Goal: Obtain resource: Obtain resource

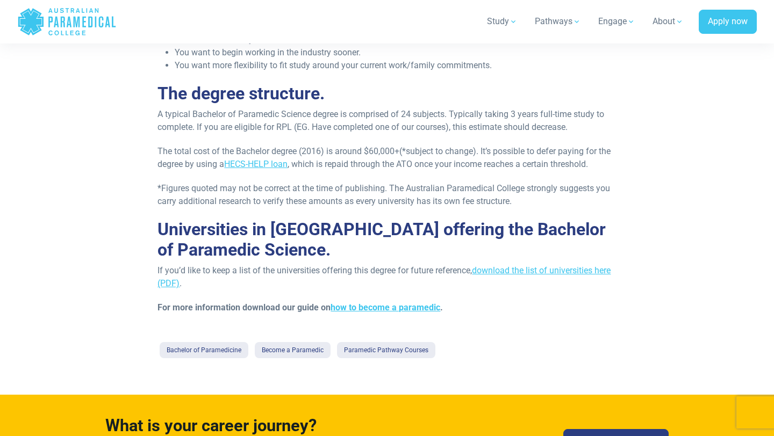
scroll to position [424, 0]
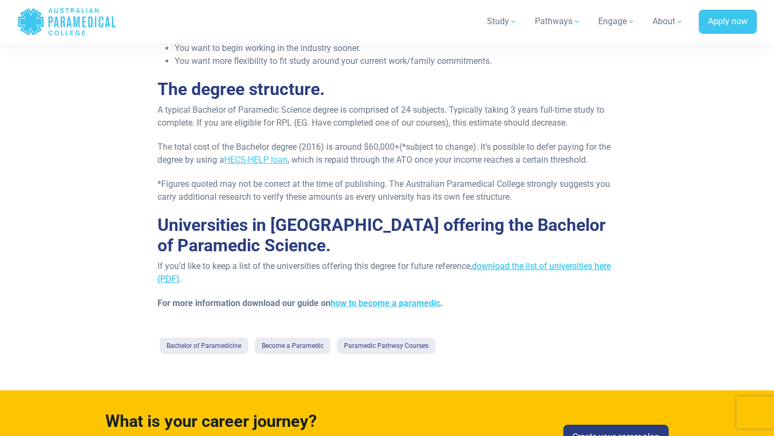
click at [531, 269] on link "download the list of universities here (PDF)" at bounding box center [383, 272] width 453 height 23
click at [525, 265] on link "download the list of universities here (PDF)" at bounding box center [383, 272] width 453 height 23
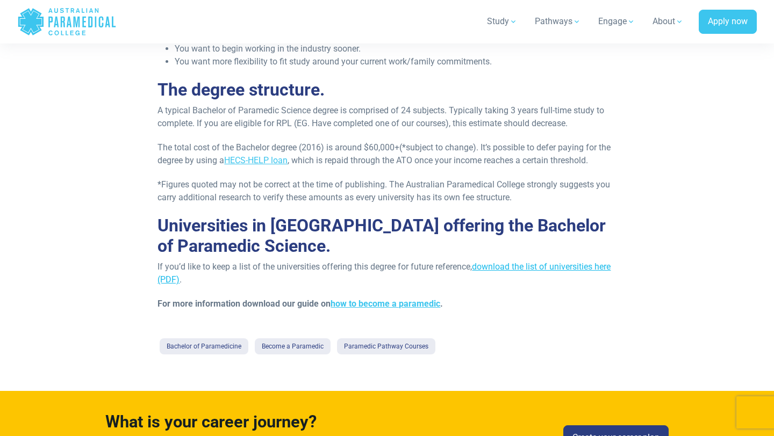
click at [502, 268] on link "download the list of universities here (PDF)" at bounding box center [383, 273] width 453 height 23
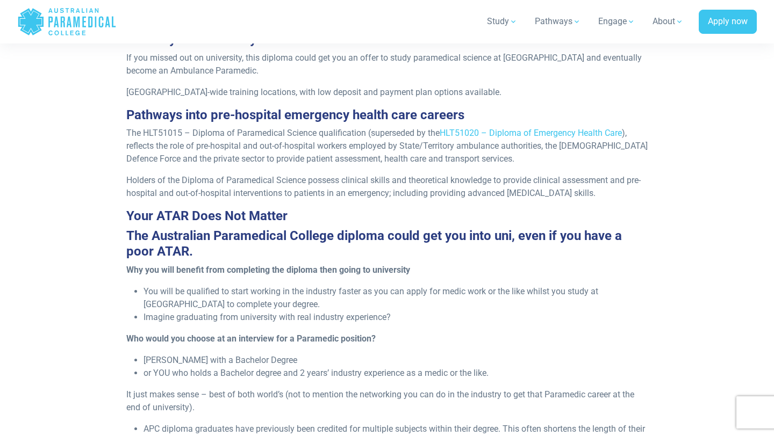
scroll to position [431, 0]
click at [525, 129] on link "HLT51020 – Diploma of Emergency Health Care" at bounding box center [530, 132] width 182 height 10
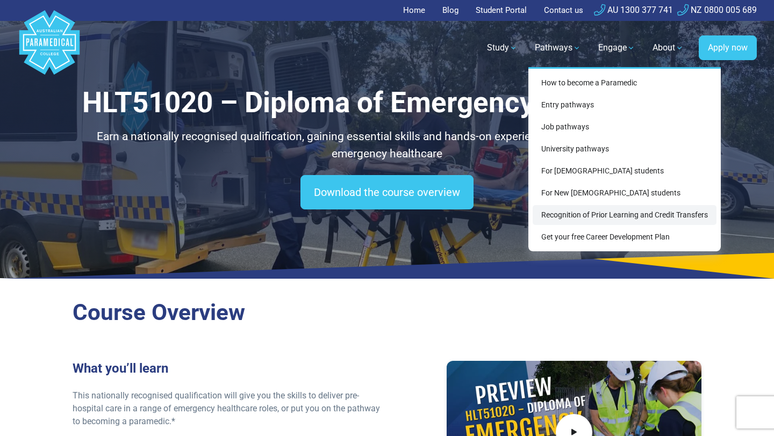
click at [568, 214] on link "Recognition of Prior Learning and Credit Transfers" at bounding box center [624, 215] width 184 height 20
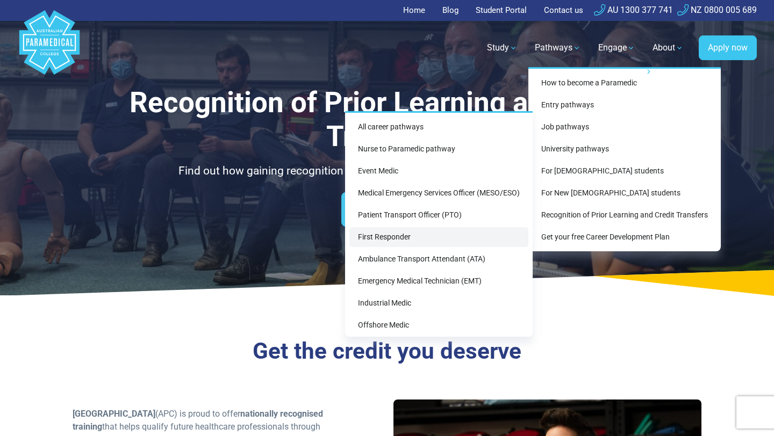
click at [425, 235] on link "First Responder" at bounding box center [438, 237] width 179 height 20
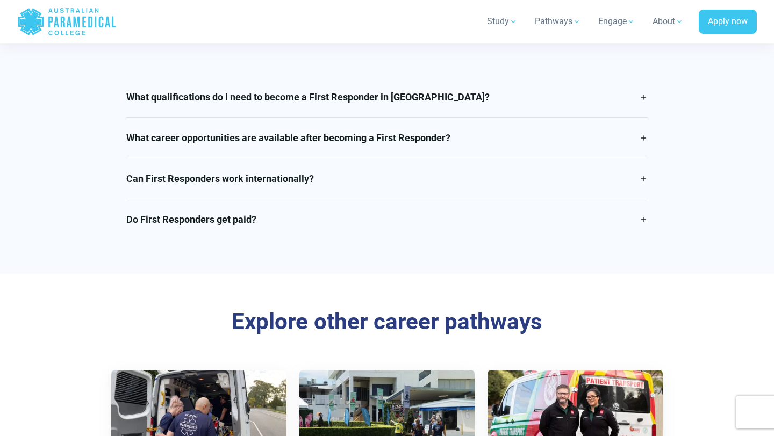
scroll to position [1896, 0]
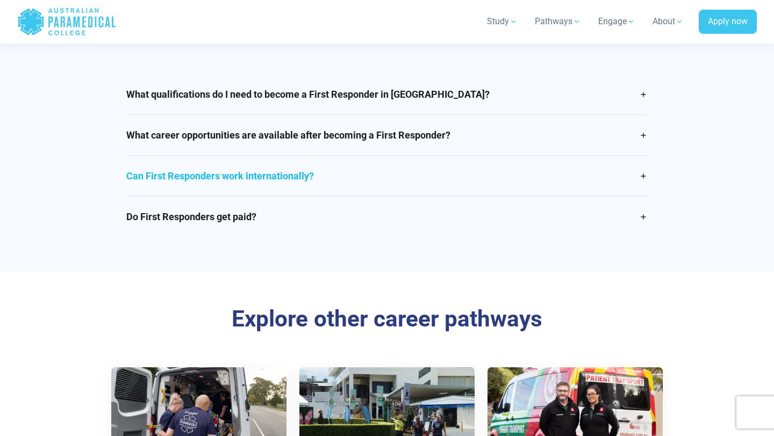
click at [479, 196] on link "Can First Responders work internationally?" at bounding box center [387, 176] width 522 height 40
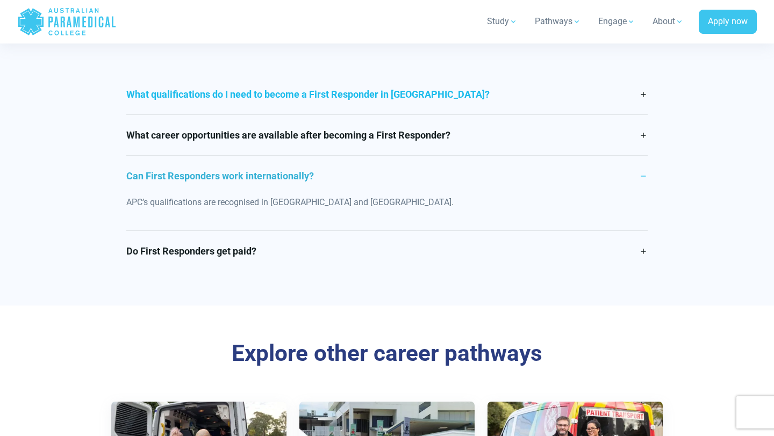
click at [434, 105] on link "What qualifications do I need to become a First Responder in [GEOGRAPHIC_DATA]?" at bounding box center [387, 94] width 522 height 40
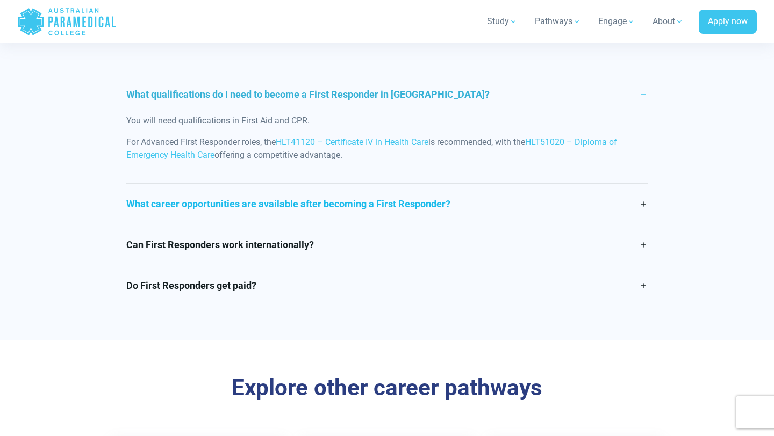
click at [459, 224] on link "What career opportunities are available after becoming a First Responder?" at bounding box center [387, 204] width 522 height 40
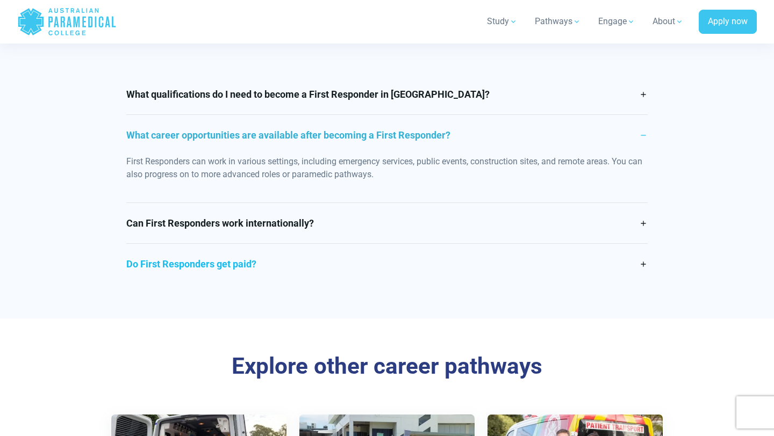
click at [446, 278] on link "Do First Responders get paid?" at bounding box center [387, 264] width 522 height 40
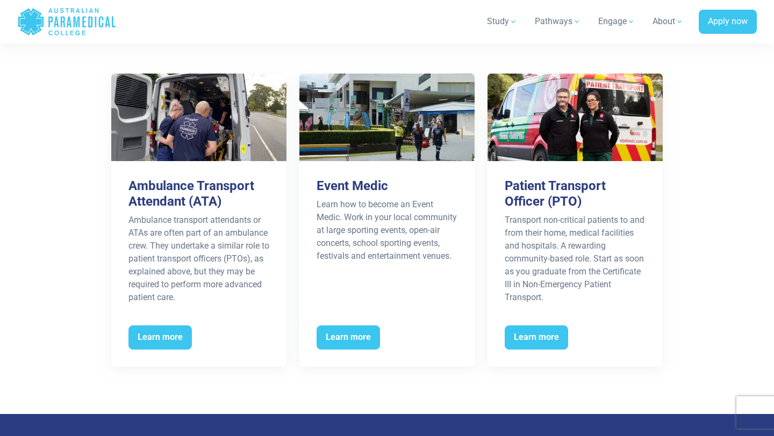
scroll to position [2253, 0]
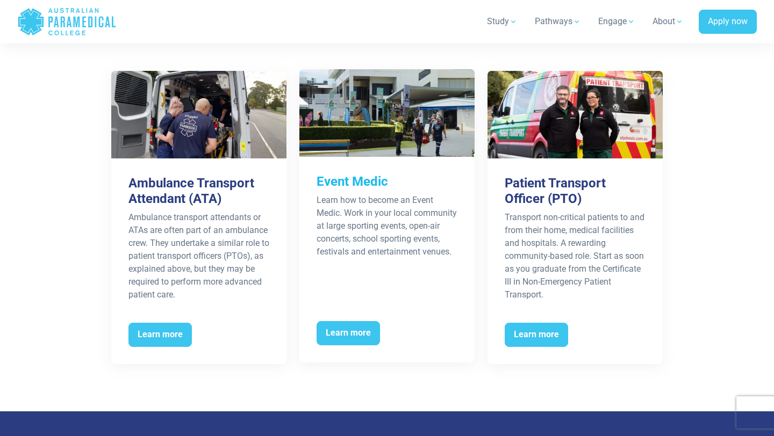
click at [356, 190] on h3 "Event Medic" at bounding box center [386, 182] width 141 height 16
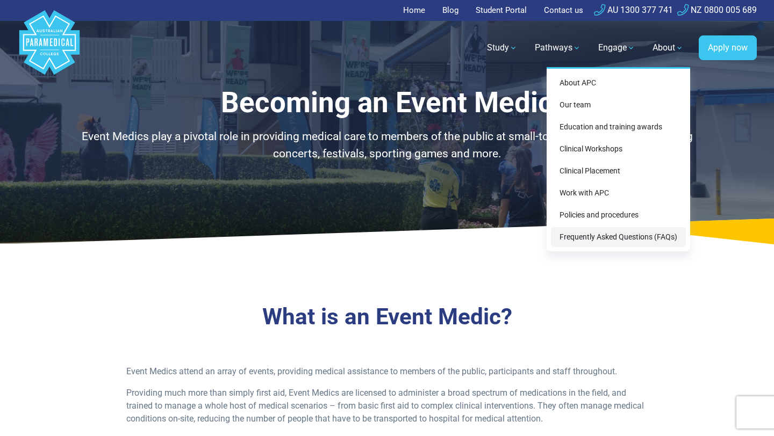
click at [602, 235] on link "Frequently Asked Questions (FAQs)" at bounding box center [618, 237] width 135 height 20
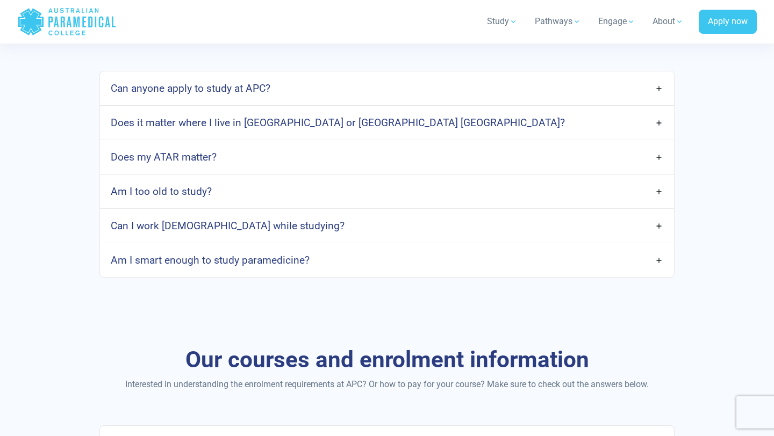
scroll to position [571, 0]
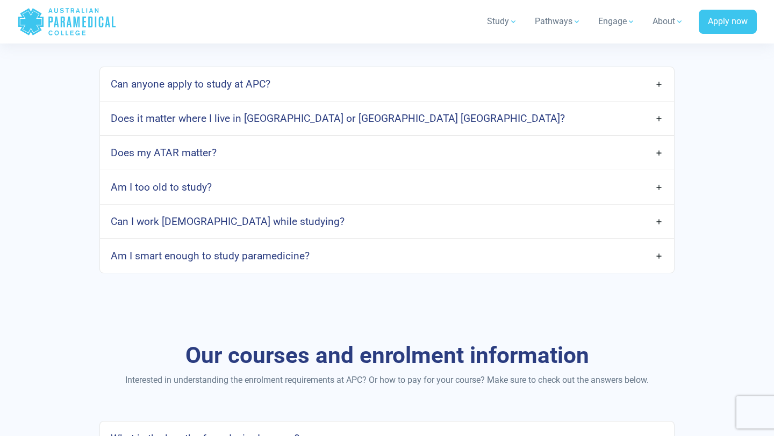
click at [479, 150] on link "Does my ATAR matter?" at bounding box center [387, 152] width 574 height 25
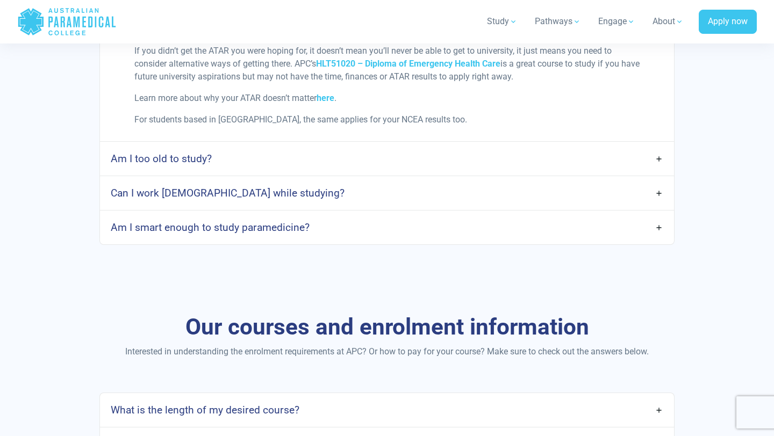
scroll to position [719, 0]
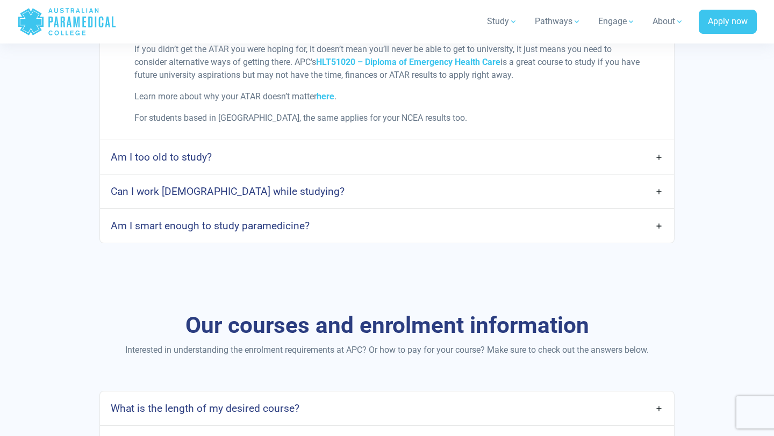
click at [414, 196] on link "Can I work full-time while studying?" at bounding box center [387, 191] width 574 height 25
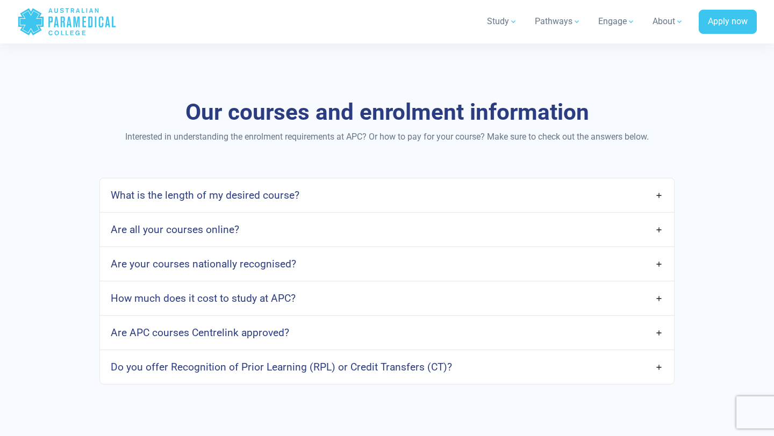
scroll to position [1285, 0]
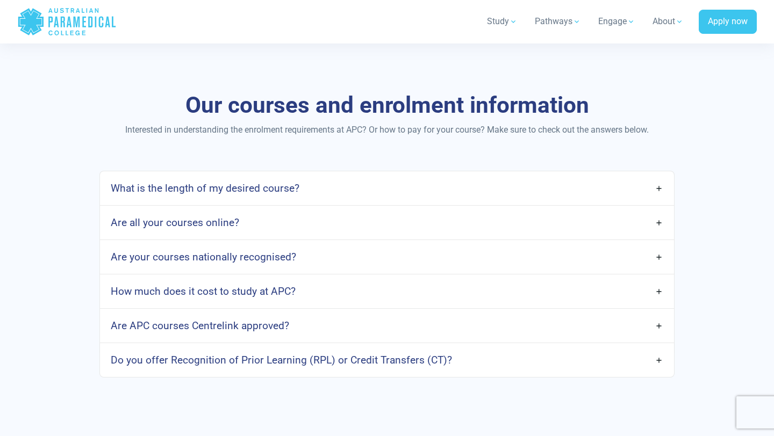
click at [429, 188] on link "What is the length of my desired course?" at bounding box center [387, 188] width 574 height 25
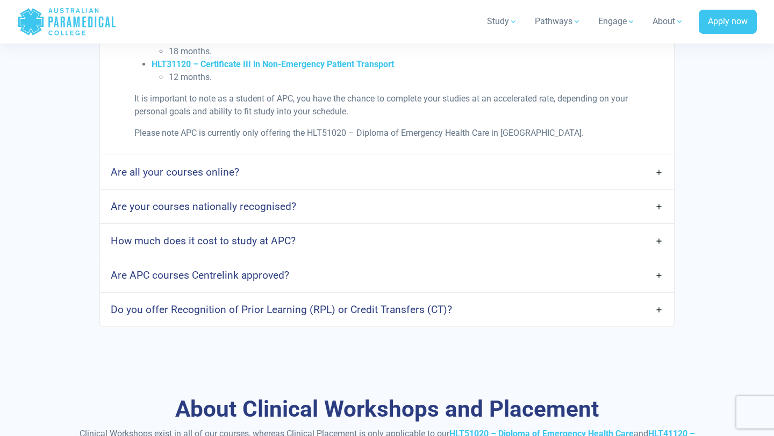
scroll to position [1505, 0]
click at [357, 181] on link "Are all your courses online?" at bounding box center [387, 172] width 574 height 25
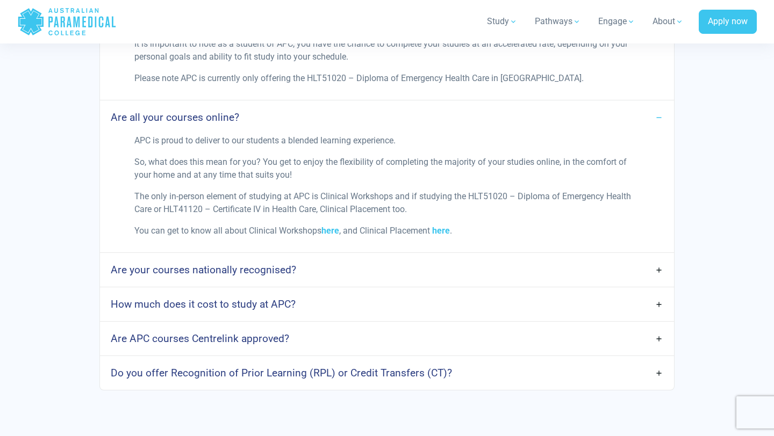
scroll to position [1562, 0]
click at [381, 270] on link "Are your courses nationally recognised?" at bounding box center [387, 268] width 574 height 25
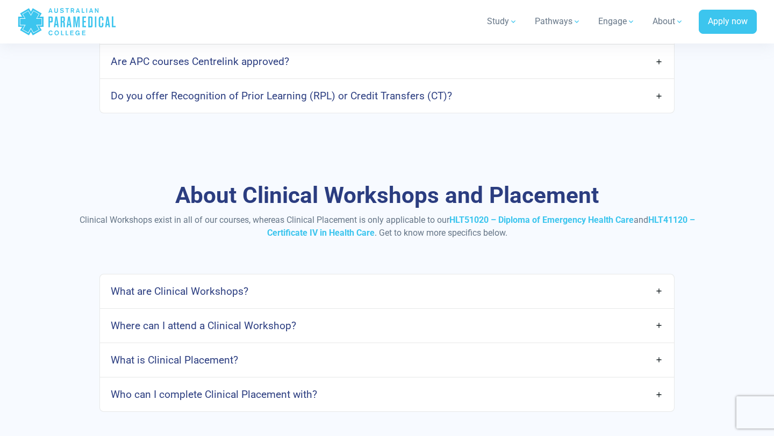
scroll to position [2050, 0]
click at [373, 89] on h4 "Do you offer Recognition of Prior Learning (RPL) or Credit Transfers (CT)?" at bounding box center [281, 95] width 341 height 12
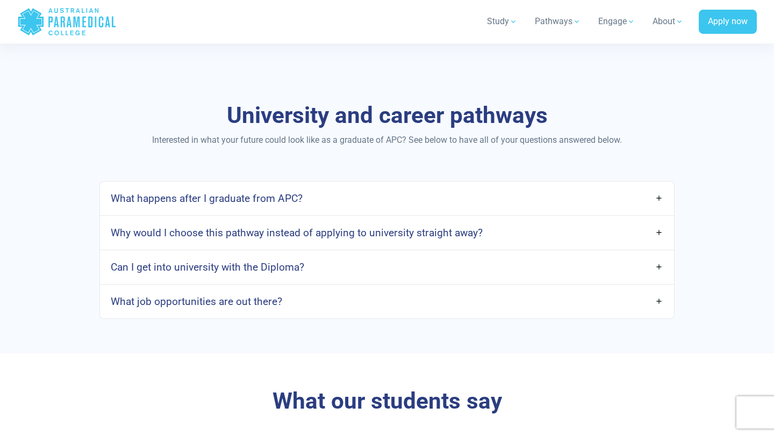
scroll to position [2491, 0]
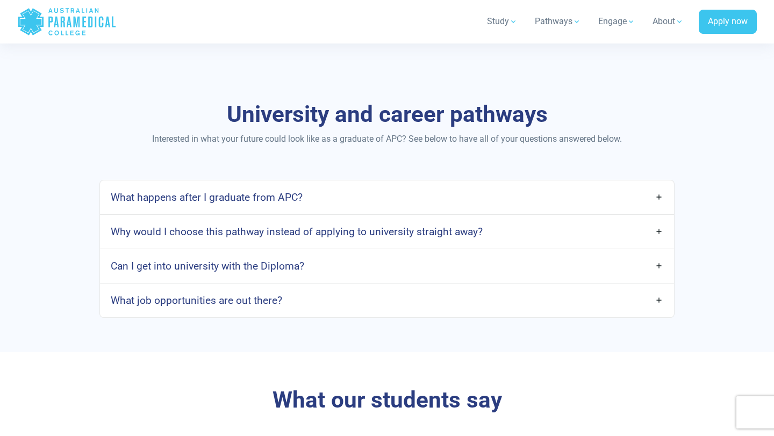
click at [388, 201] on link "What happens after I graduate from APC?" at bounding box center [387, 197] width 574 height 25
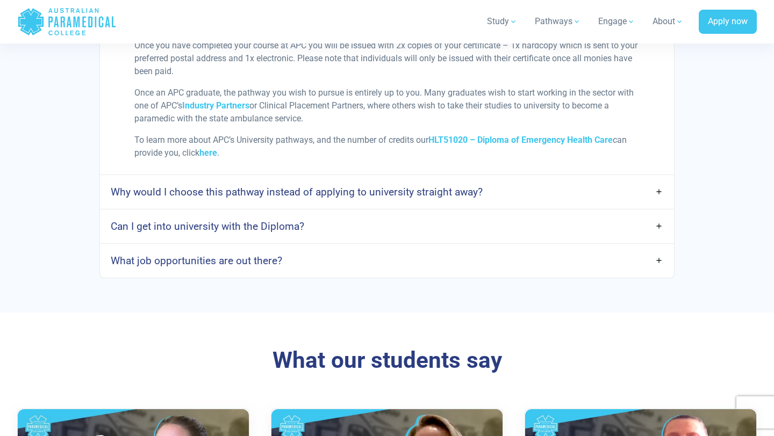
scroll to position [2668, 0]
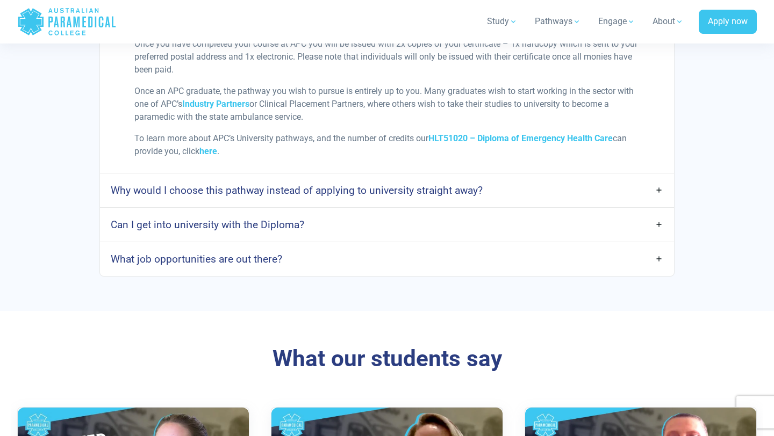
click at [350, 221] on link "Can I get into university with the Diploma?" at bounding box center [387, 224] width 574 height 25
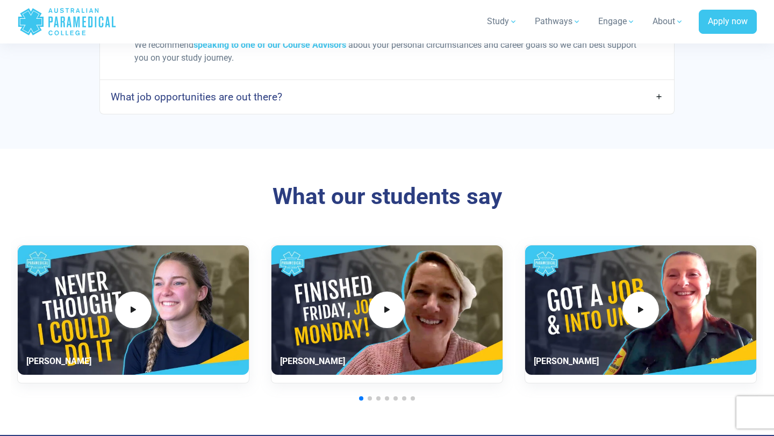
scroll to position [2970, 0]
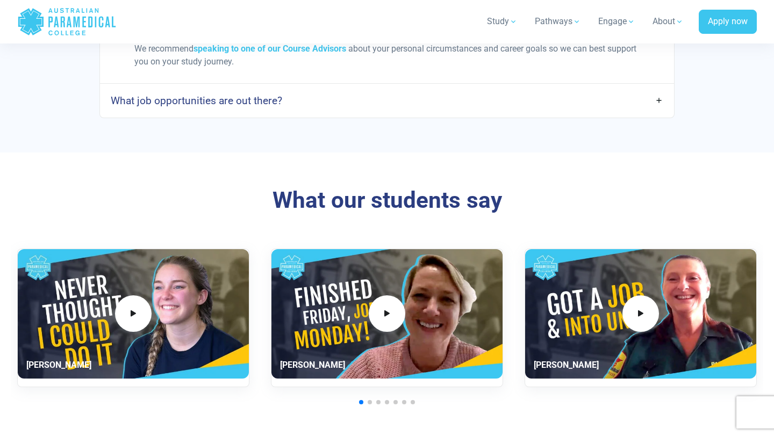
click at [330, 106] on link "What job opportunities are out there?" at bounding box center [387, 100] width 574 height 25
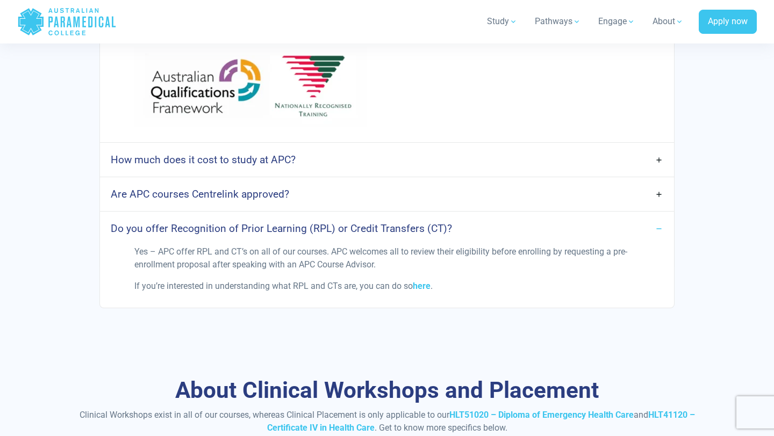
scroll to position [1675, 0]
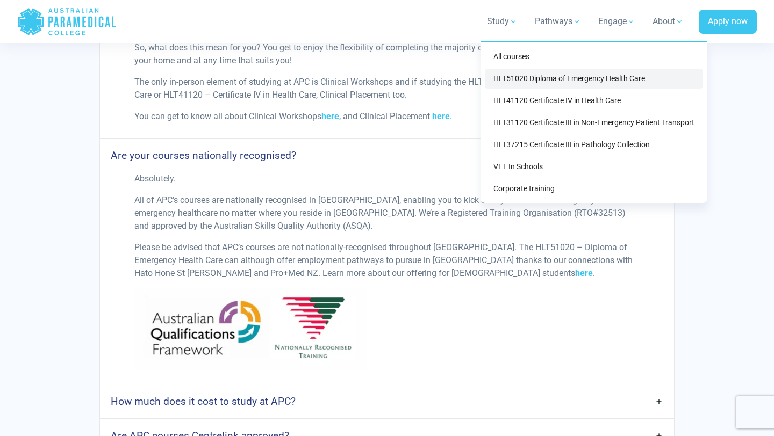
click at [525, 81] on link "HLT51020 Diploma of Emergency Health Care" at bounding box center [594, 79] width 218 height 20
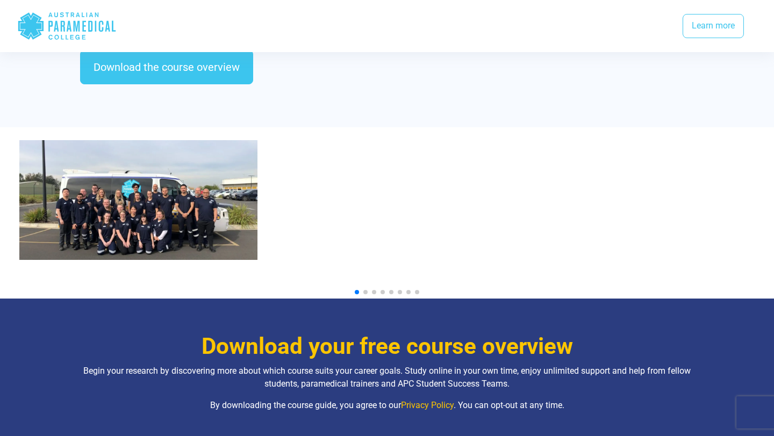
scroll to position [1115, 0]
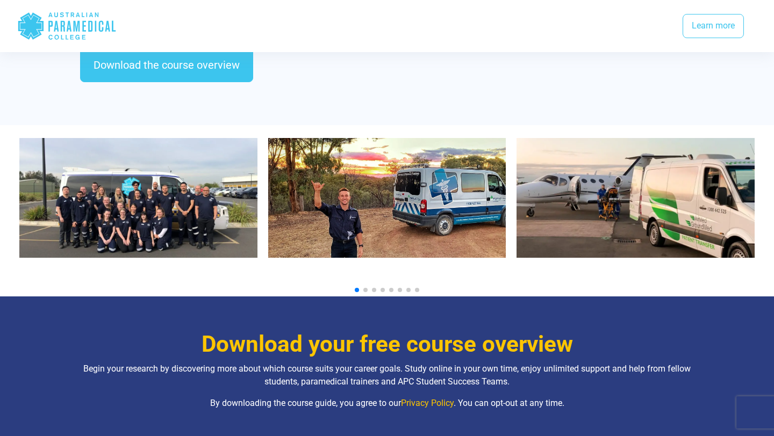
click at [364, 288] on span "Go to slide 2" at bounding box center [365, 290] width 4 height 4
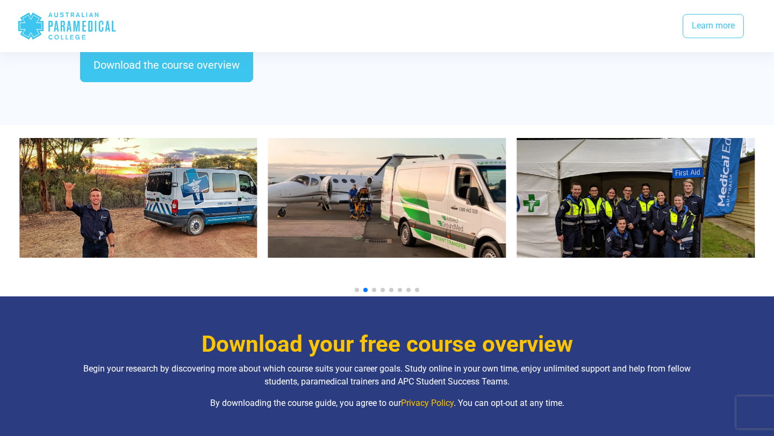
click at [374, 288] on span "Go to slide 3" at bounding box center [374, 290] width 4 height 4
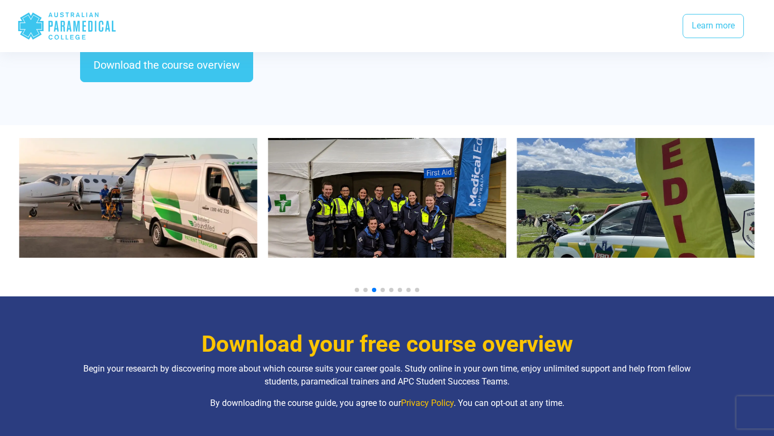
click at [383, 288] on span "Go to slide 4" at bounding box center [382, 290] width 4 height 4
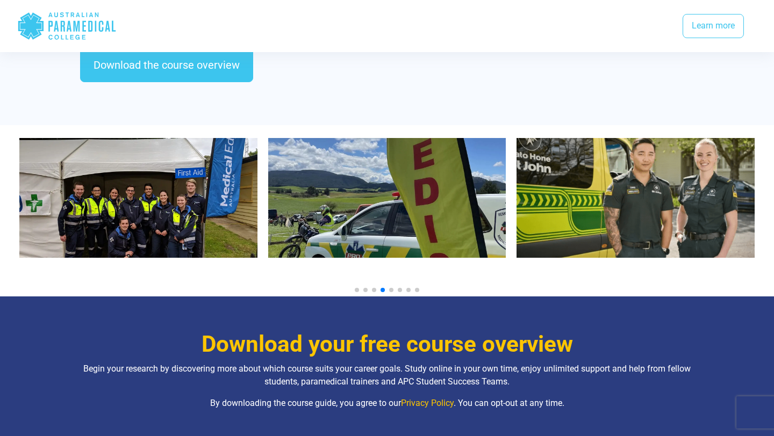
click at [392, 288] on span "Go to slide 5" at bounding box center [391, 290] width 4 height 4
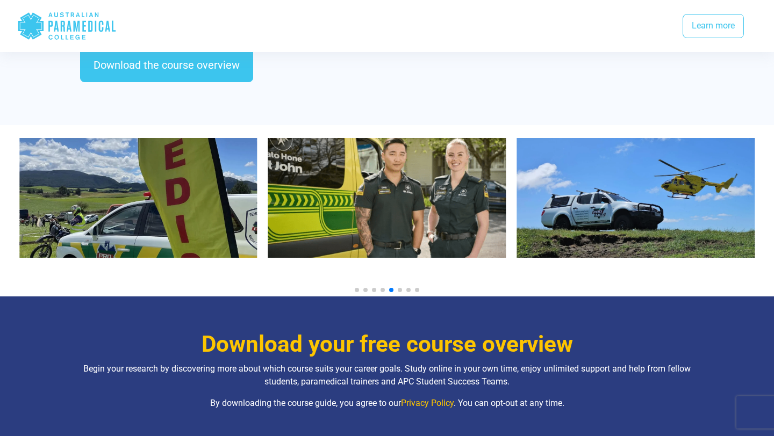
click at [400, 288] on span "Go to slide 6" at bounding box center [400, 290] width 4 height 4
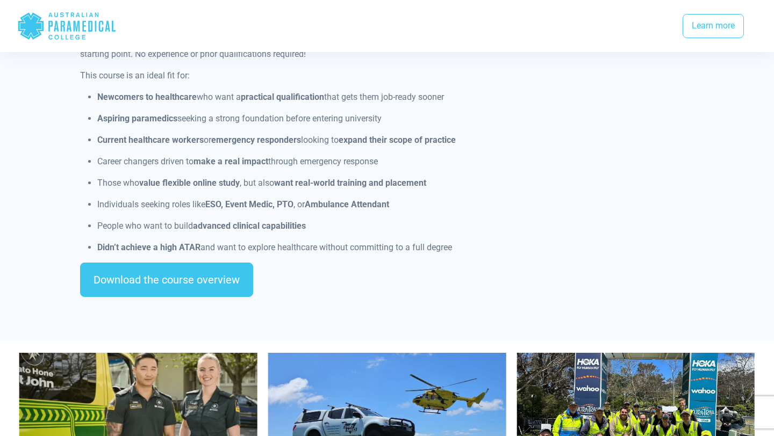
scroll to position [892, 0]
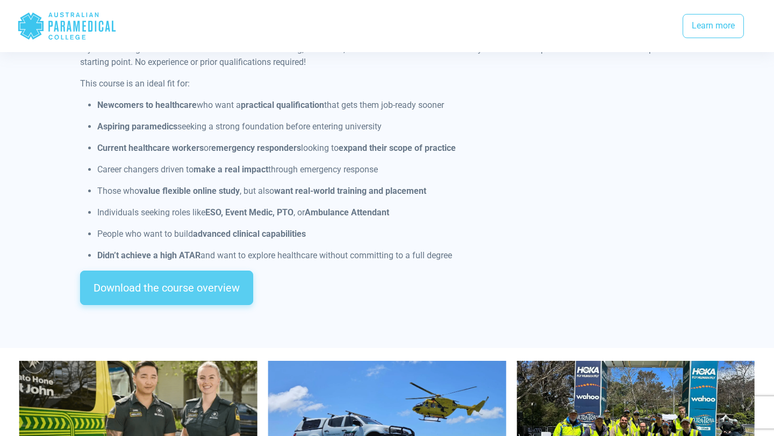
click at [227, 273] on link "Download the course overview" at bounding box center [166, 288] width 173 height 34
